Goal: Check status: Check status

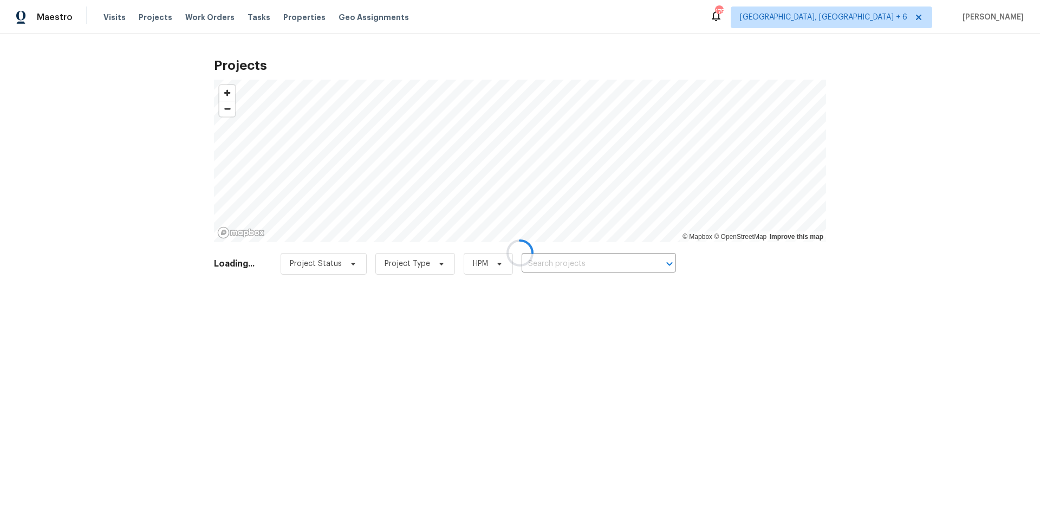
click at [564, 258] on div at bounding box center [520, 253] width 1040 height 506
click at [564, 261] on div at bounding box center [520, 253] width 1040 height 506
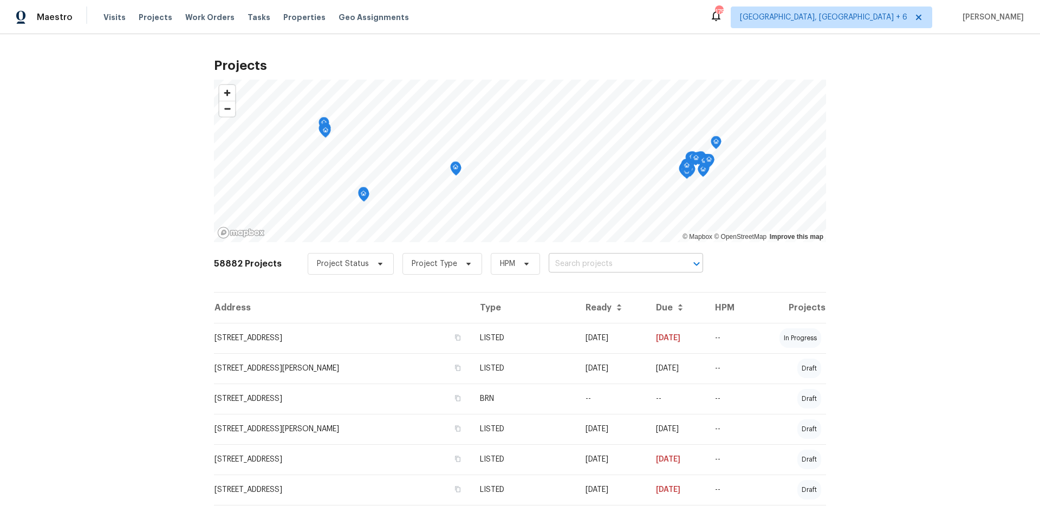
click at [569, 264] on input "text" at bounding box center [611, 264] width 124 height 17
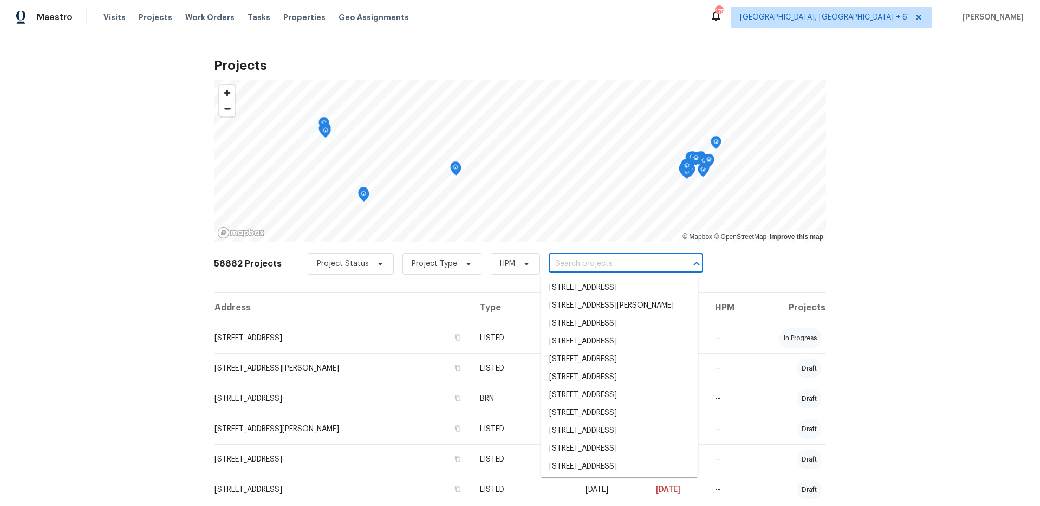
paste input "[STREET_ADDRESS]"
type input "[STREET_ADDRESS]"
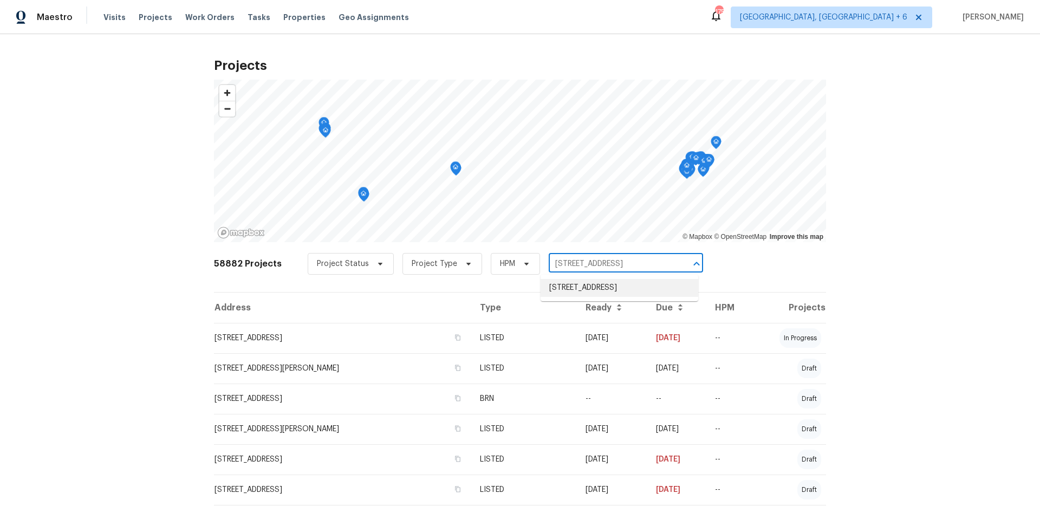
click at [579, 296] on li "[STREET_ADDRESS]" at bounding box center [620, 288] width 158 height 18
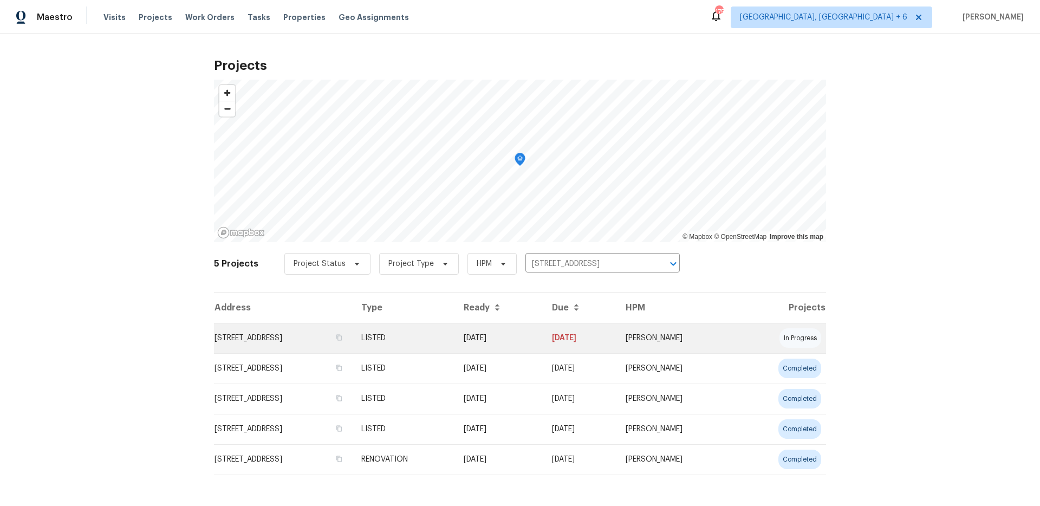
click at [353, 338] on td "[STREET_ADDRESS]" at bounding box center [283, 338] width 139 height 30
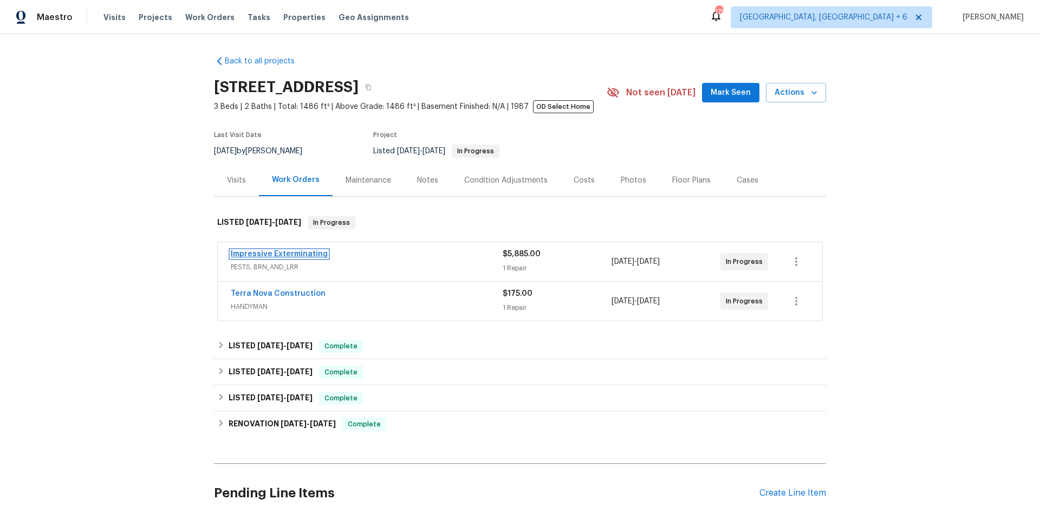
click at [295, 251] on link "Impressive Exterminating" at bounding box center [279, 254] width 97 height 8
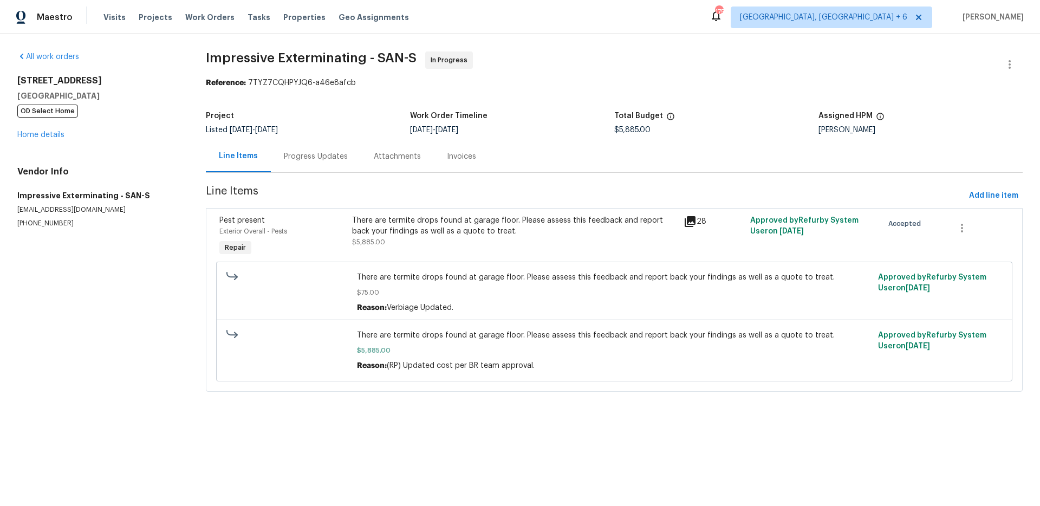
click at [304, 161] on div "Progress Updates" at bounding box center [316, 156] width 64 height 11
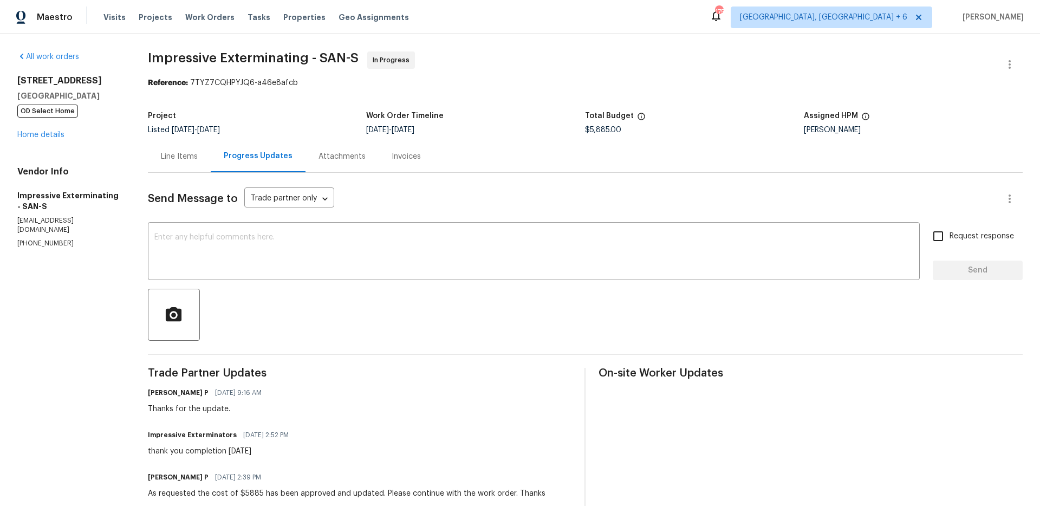
click at [319, 160] on div "Attachments" at bounding box center [342, 156] width 47 height 11
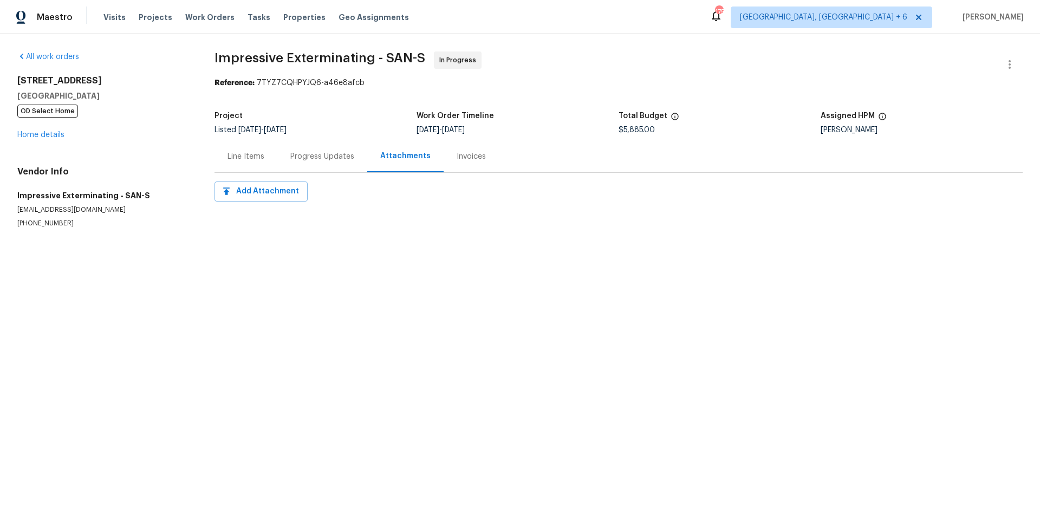
click at [455, 164] on div "Invoices" at bounding box center [471, 156] width 55 height 32
